Goal: Task Accomplishment & Management: Manage account settings

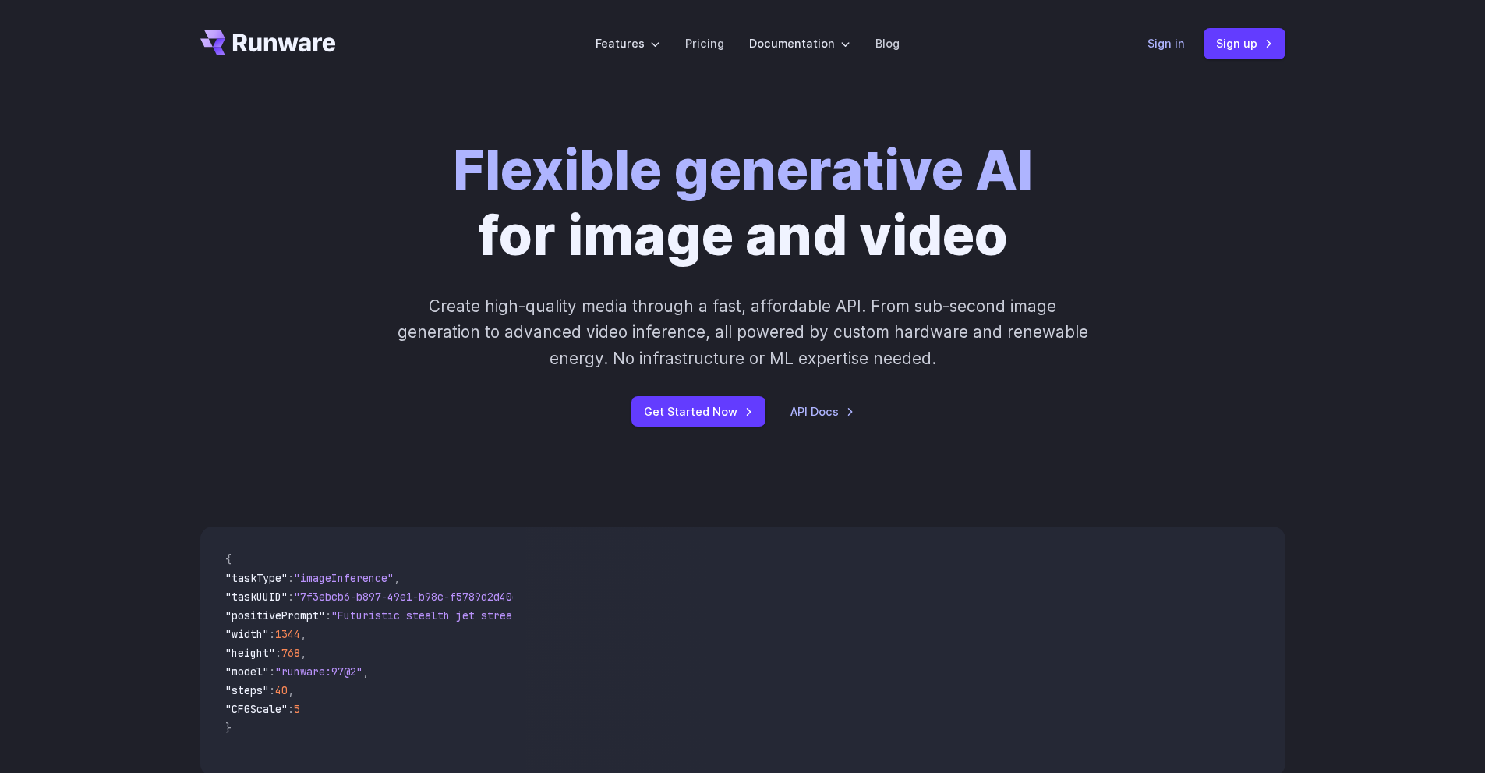
click at [1163, 44] on link "Sign in" at bounding box center [1166, 43] width 37 height 18
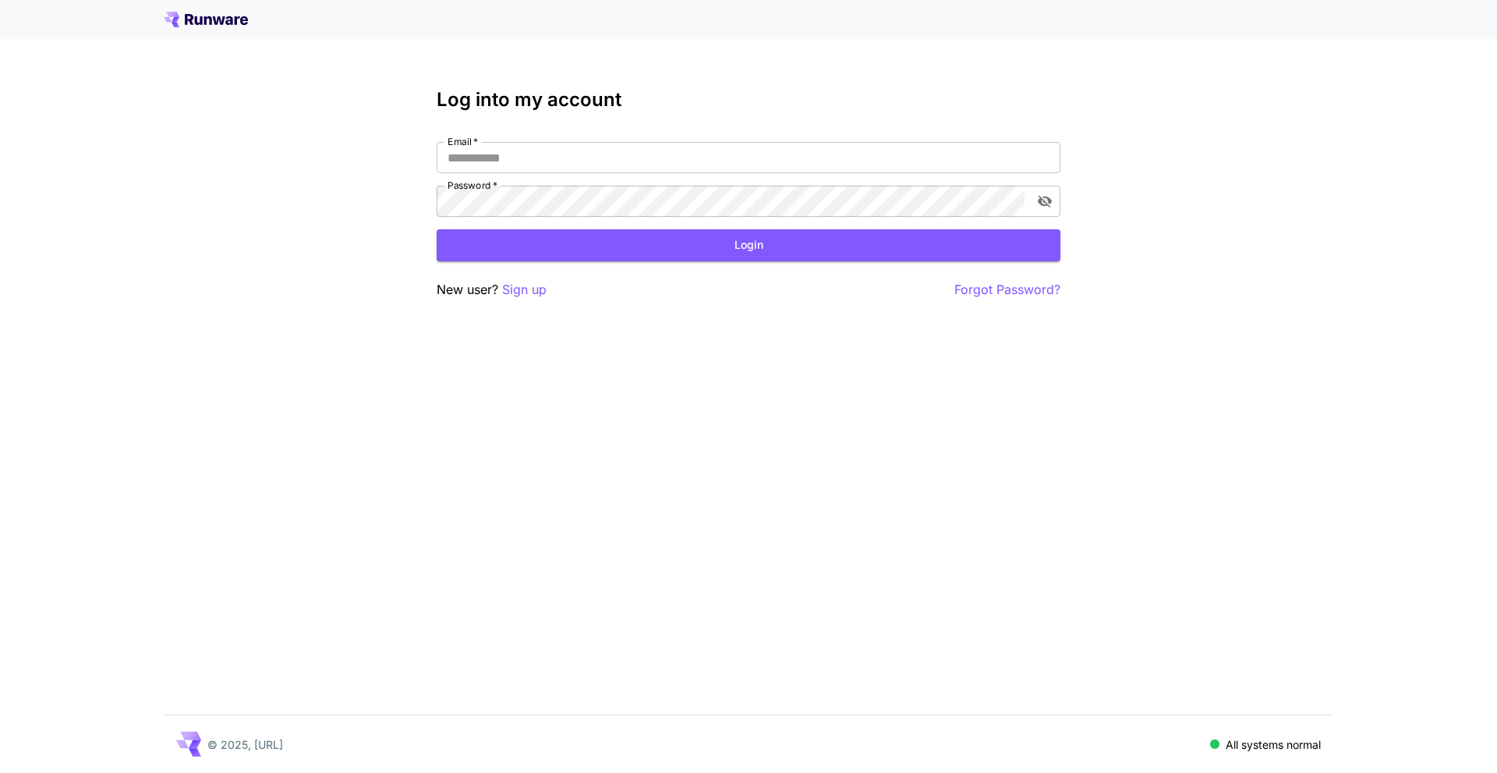
type input "**********"
click at [947, 267] on div "**********" at bounding box center [749, 194] width 624 height 211
click at [942, 248] on button "Login" at bounding box center [749, 245] width 624 height 32
